Goal: Task Accomplishment & Management: Manage account settings

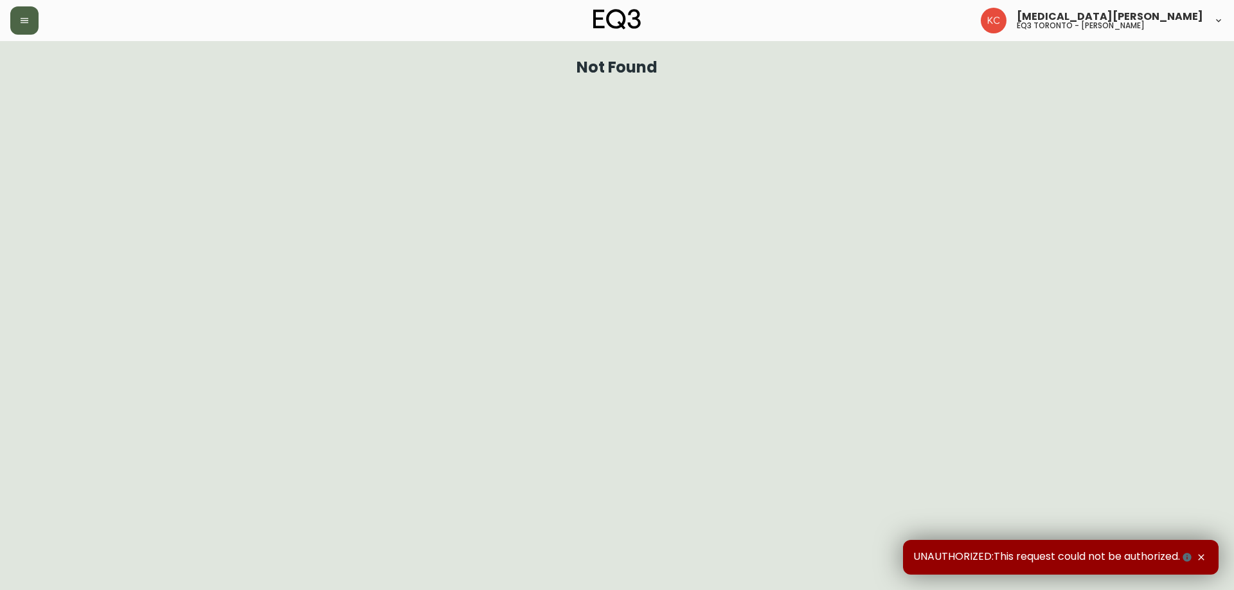
click at [21, 23] on icon "button" at bounding box center [25, 20] width 8 height 5
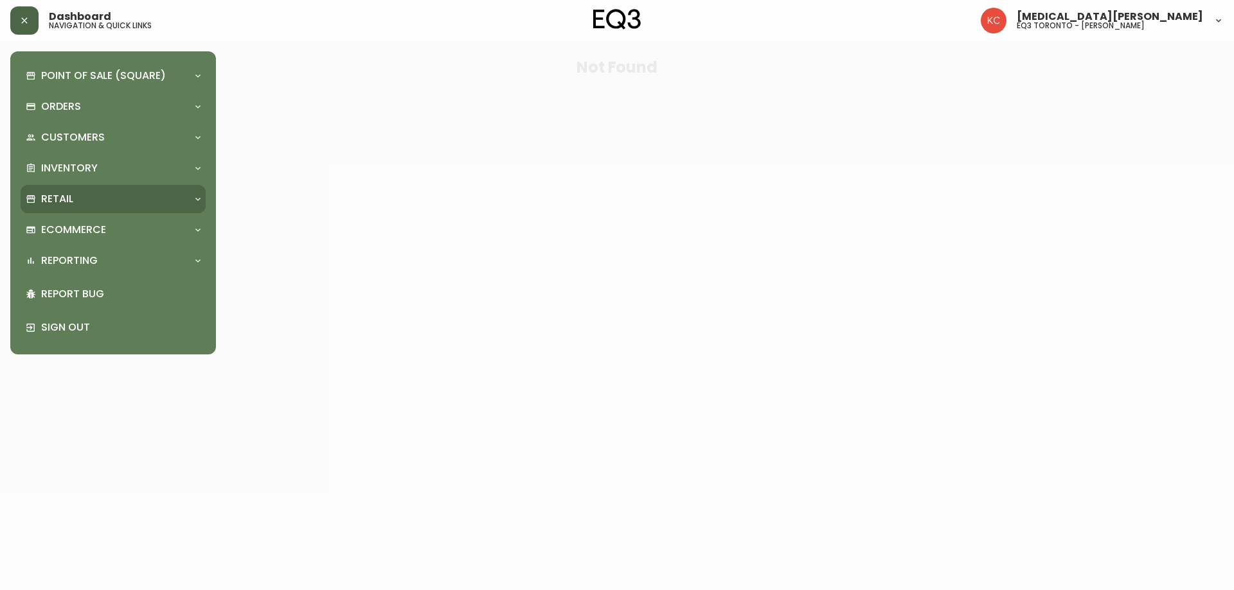
click at [62, 196] on p "Retail" at bounding box center [57, 199] width 32 height 14
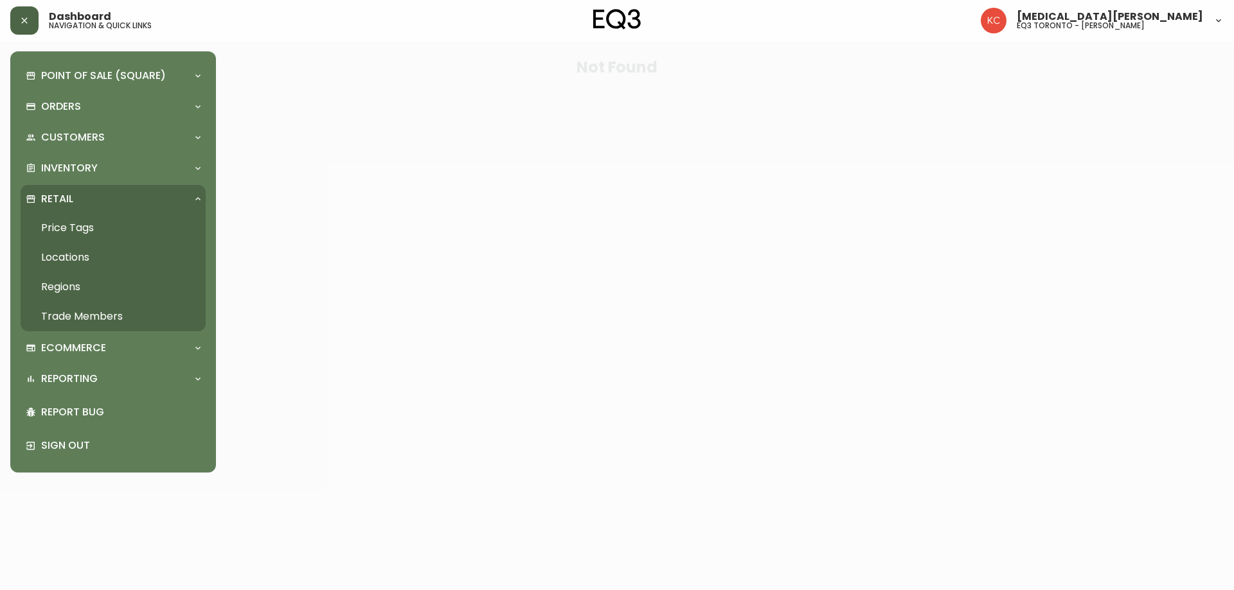
click at [73, 315] on link "Trade Members" at bounding box center [113, 317] width 185 height 30
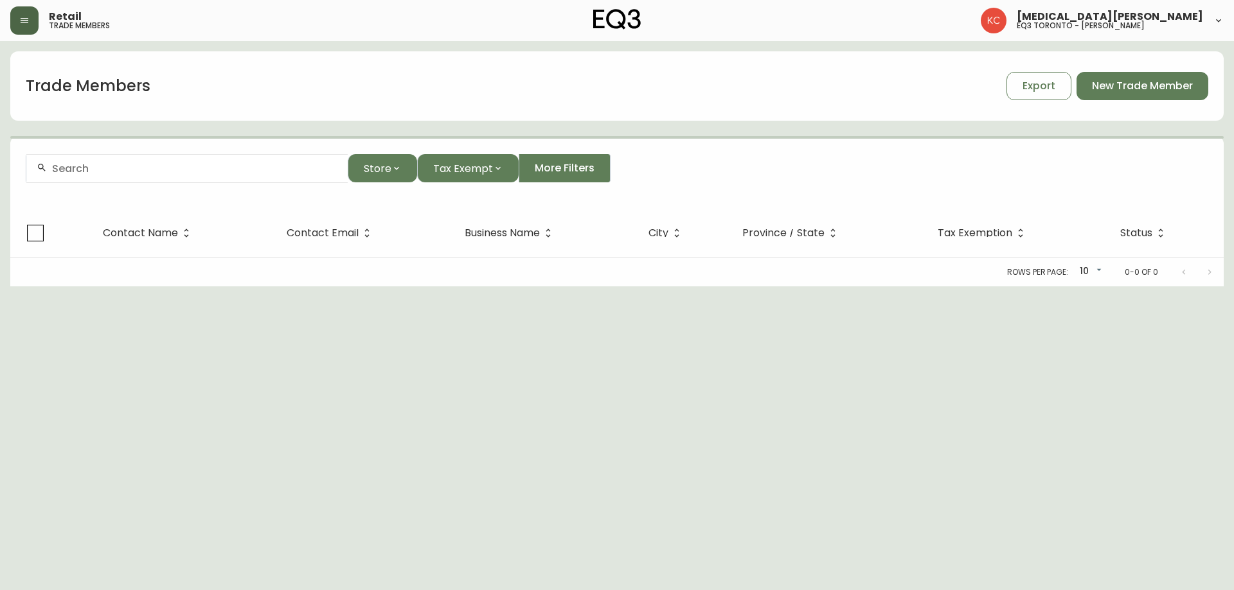
click at [206, 163] on input "text" at bounding box center [194, 169] width 285 height 12
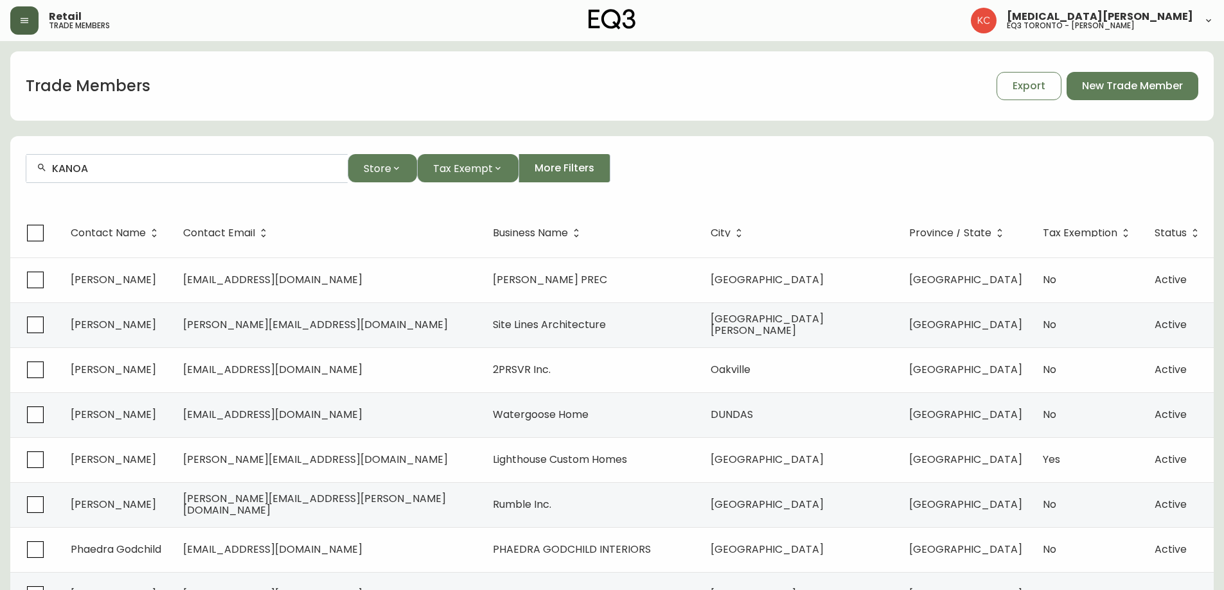
drag, startPoint x: 114, startPoint y: 155, endPoint x: 90, endPoint y: 162, distance: 24.6
click at [100, 158] on div "KANOA" at bounding box center [186, 168] width 321 height 29
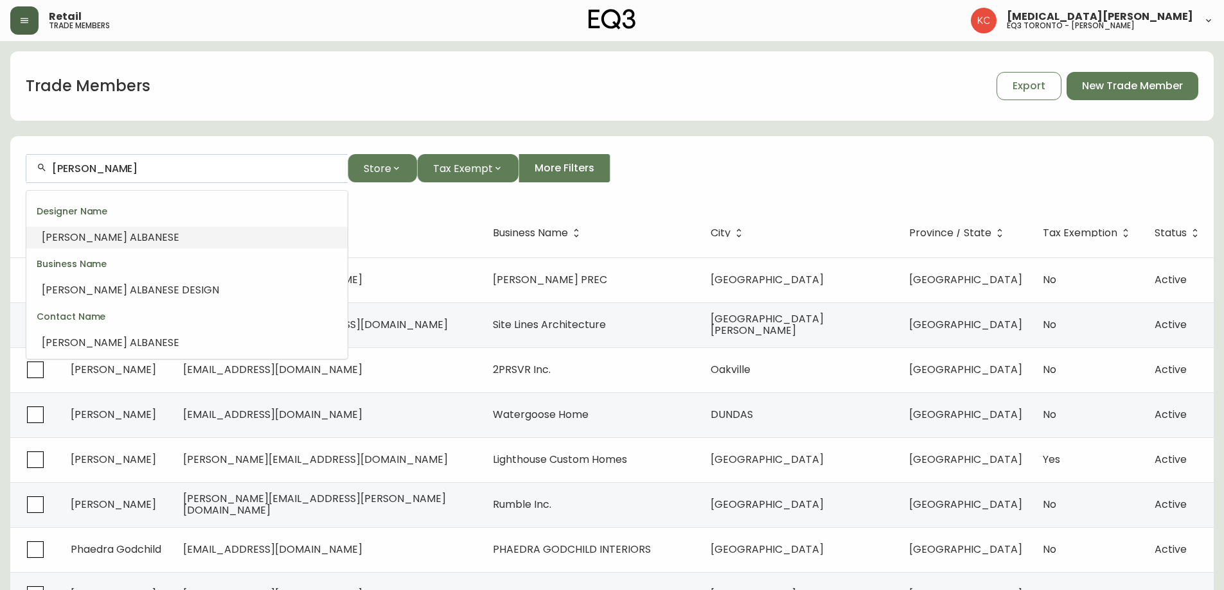
click at [130, 233] on span "ALBAN" at bounding box center [146, 237] width 32 height 15
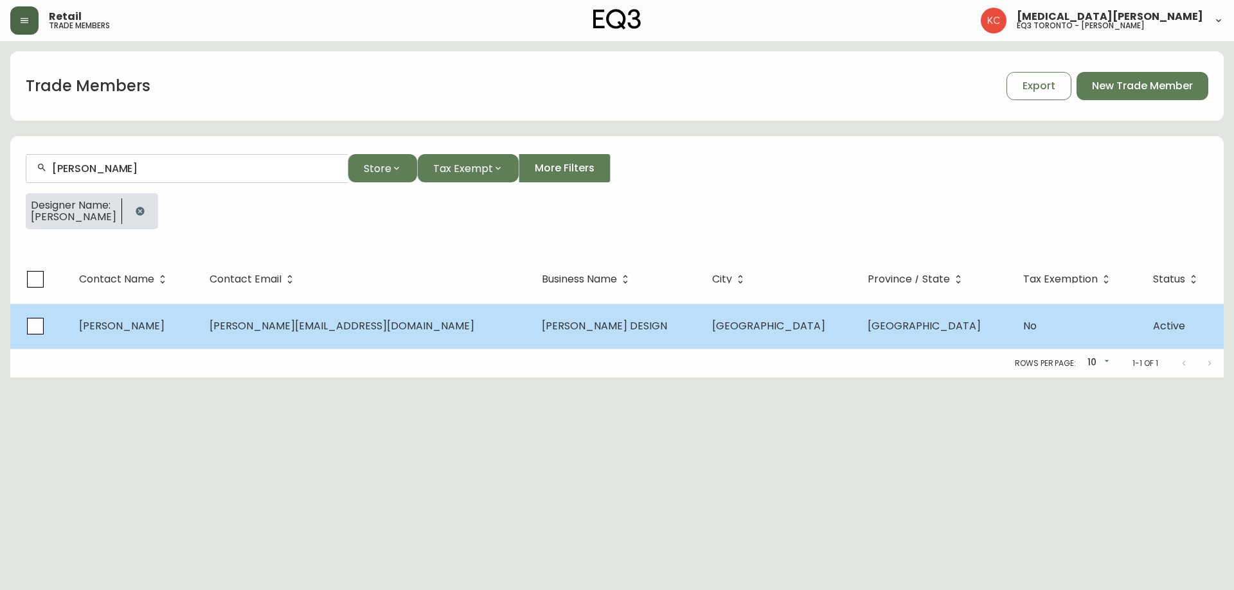
type input "[PERSON_NAME]"
click at [323, 328] on span "[PERSON_NAME][EMAIL_ADDRESS][DOMAIN_NAME]" at bounding box center [341, 326] width 265 height 15
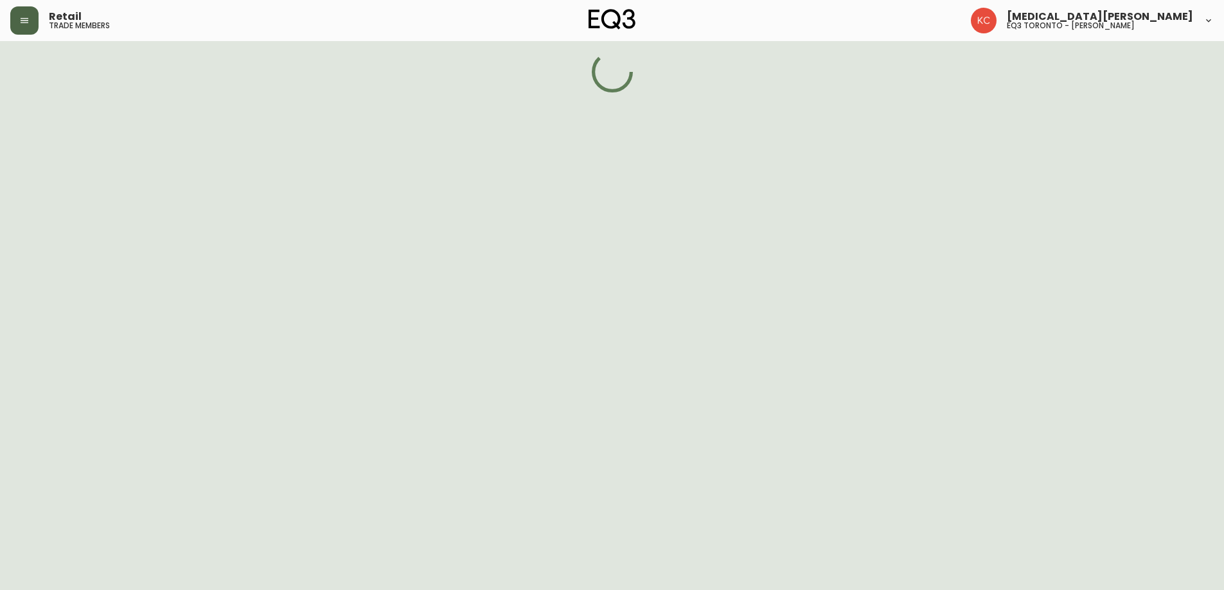
select select "ON"
select select "CA"
select select "CA_EN"
select select "Other"
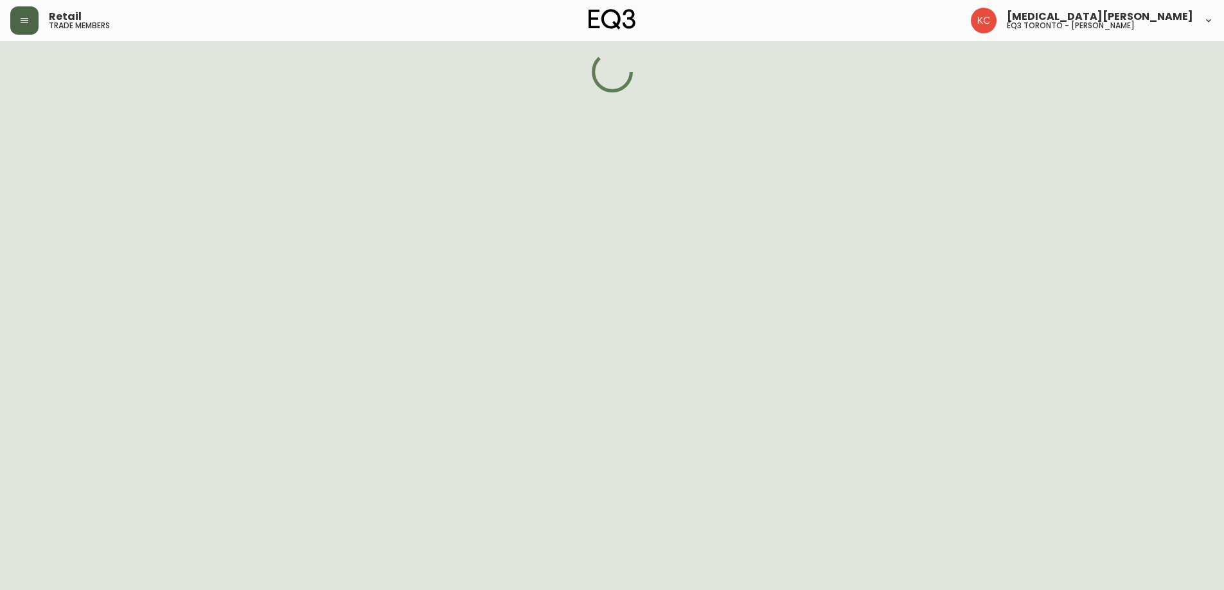
select select "false"
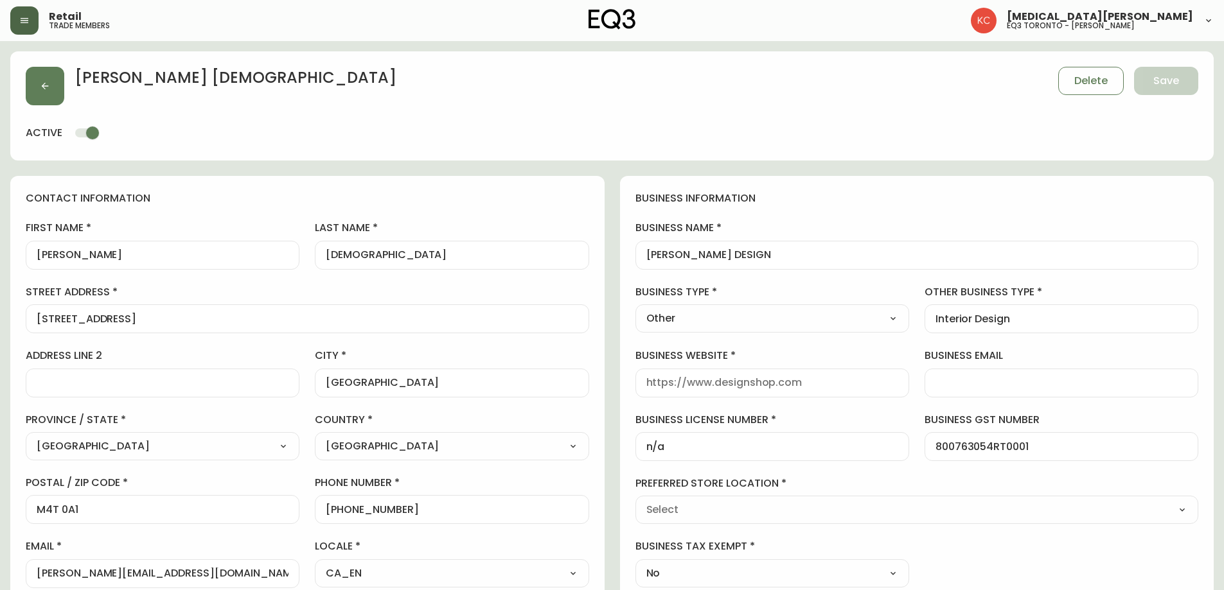
type input "EQ3 [GEOGRAPHIC_DATA] - [PERSON_NAME]"
select select "cjw10z96s008u6gs0ccm7hd19"
drag, startPoint x: 424, startPoint y: 517, endPoint x: 368, endPoint y: 515, distance: 56.6
click at [337, 513] on div "[PHONE_NUMBER]" at bounding box center [452, 509] width 274 height 29
click at [363, 510] on input "[PHONE_NUMBER]" at bounding box center [452, 510] width 252 height 12
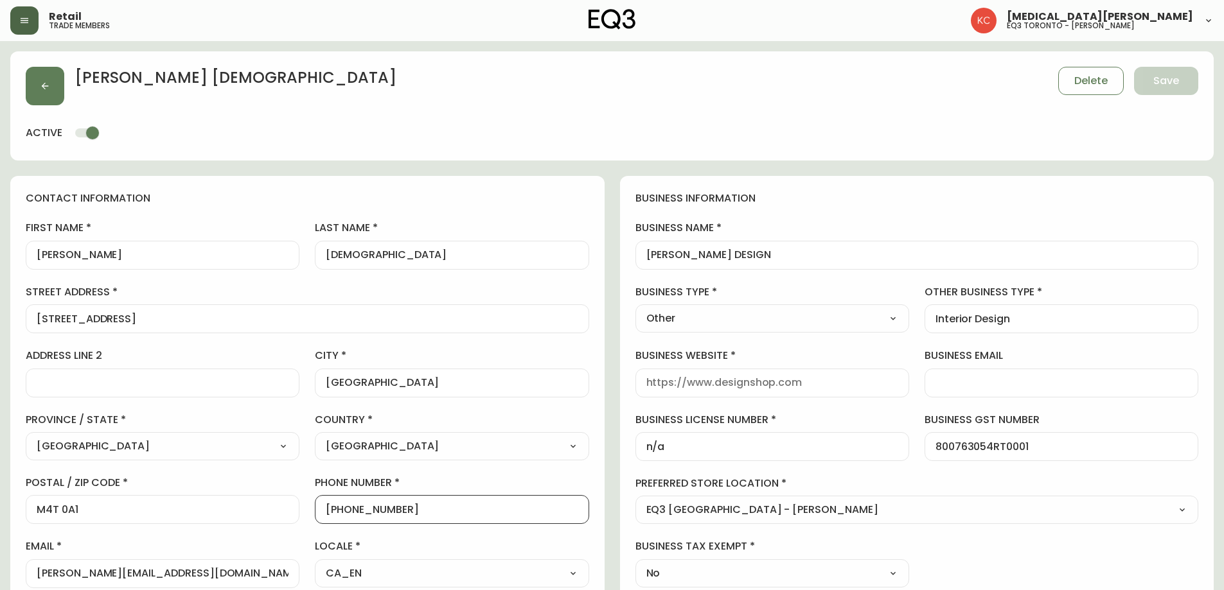
click at [410, 513] on input "[PHONE_NUMBER]" at bounding box center [452, 510] width 252 height 12
drag, startPoint x: 400, startPoint y: 510, endPoint x: 337, endPoint y: 510, distance: 63.6
click at [337, 510] on input "[PHONE_NUMBER]" at bounding box center [452, 510] width 252 height 12
click at [830, 539] on div "business information business name [PERSON_NAME] DESIGN business type Other Sel…" at bounding box center [917, 389] width 594 height 427
drag, startPoint x: 447, startPoint y: 504, endPoint x: 337, endPoint y: 515, distance: 111.1
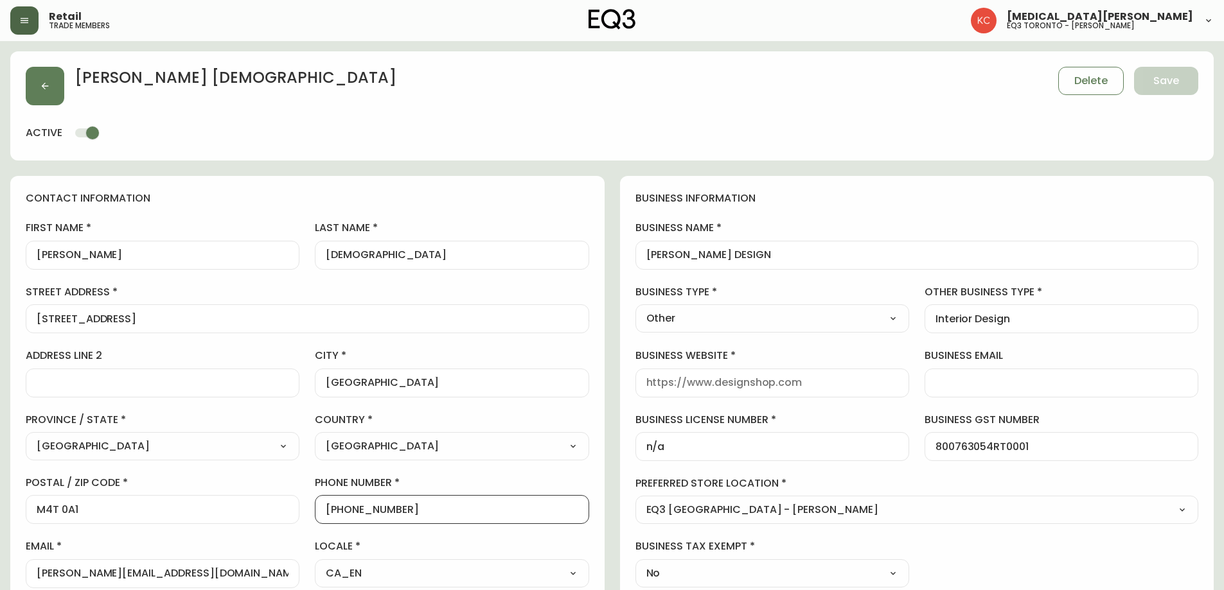
click at [337, 515] on input "[PHONE_NUMBER]" at bounding box center [452, 510] width 252 height 12
